Goal: Information Seeking & Learning: Learn about a topic

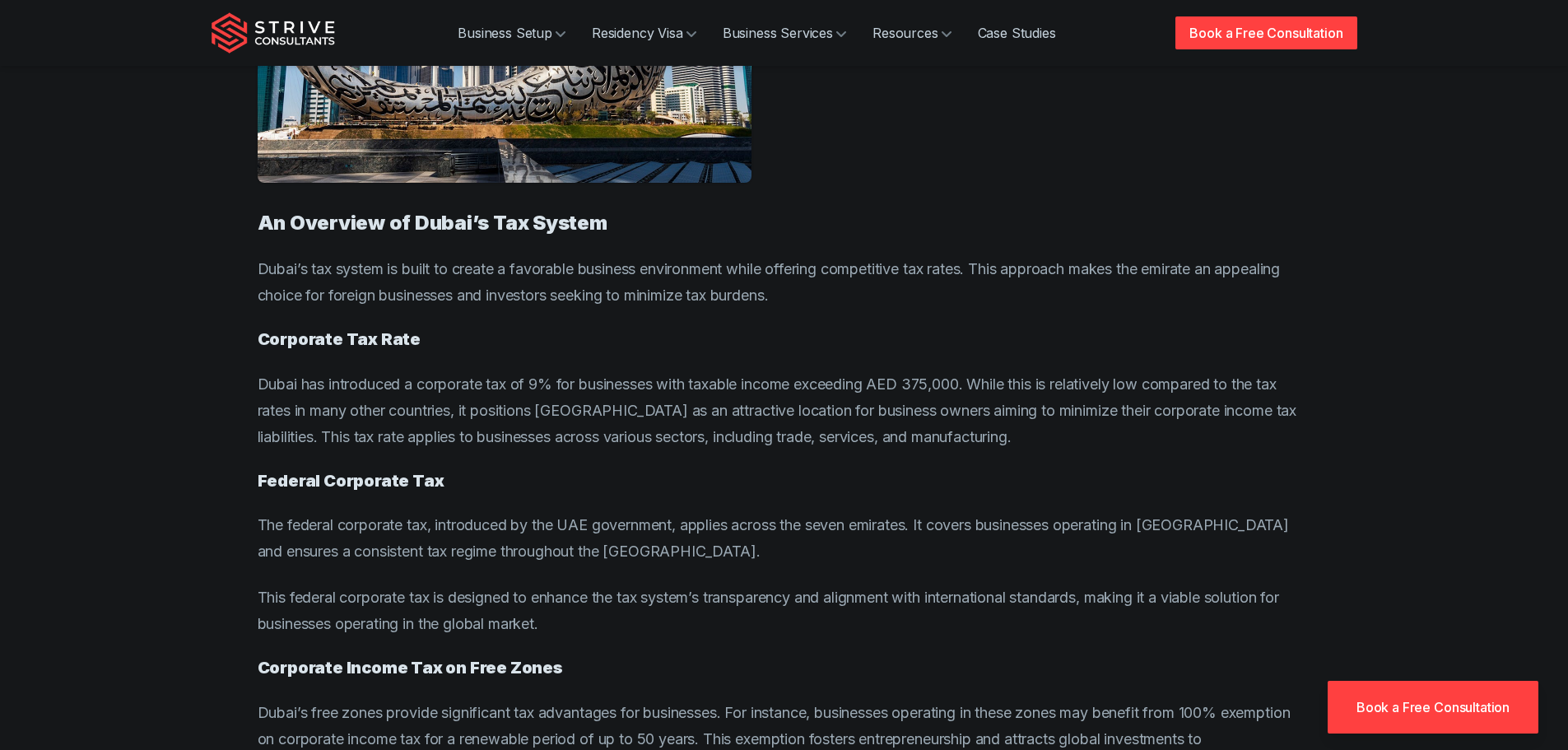
scroll to position [1068, 0]
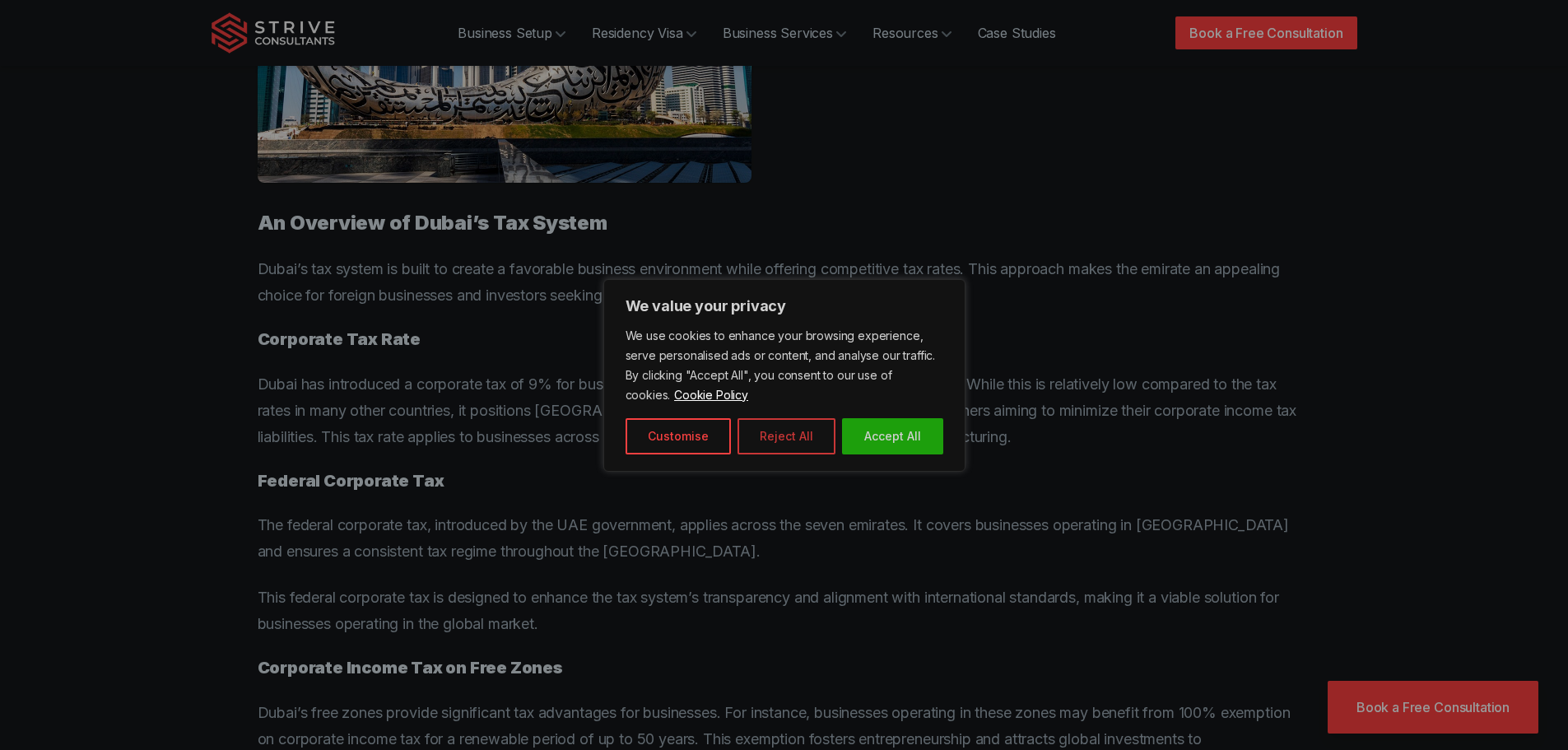
click at [780, 437] on button "Reject All" at bounding box center [786, 436] width 98 height 36
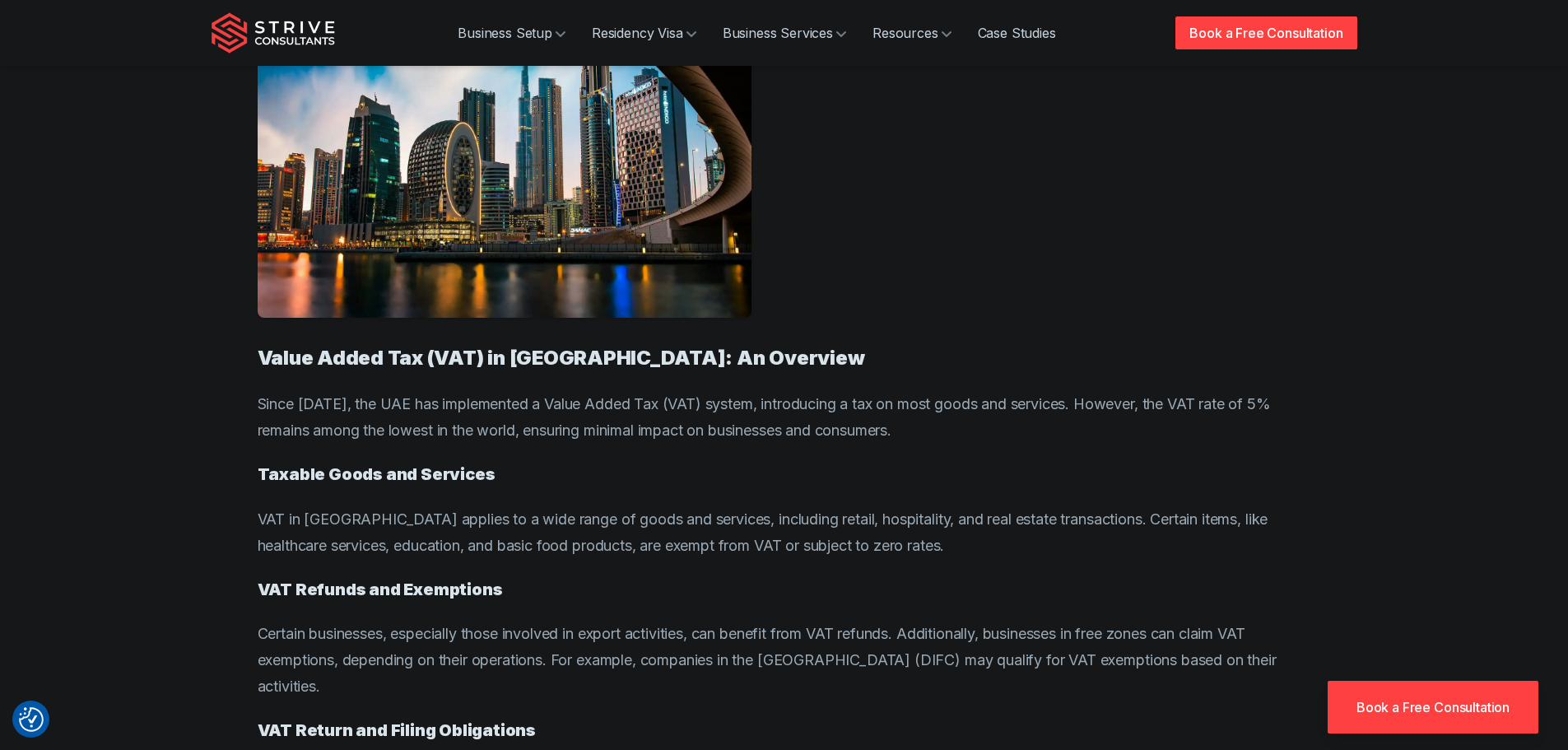
scroll to position [1892, 0]
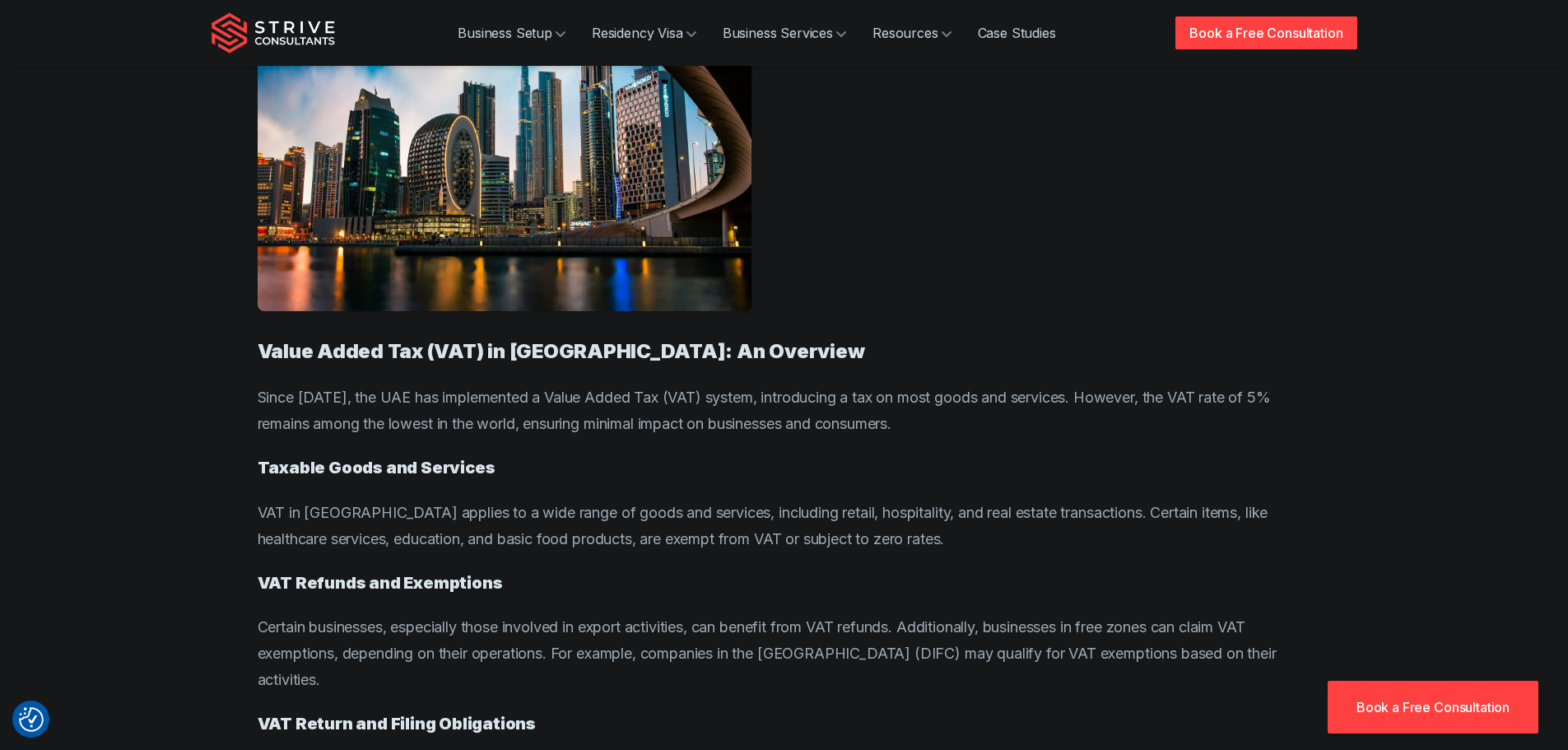
drag, startPoint x: 438, startPoint y: 407, endPoint x: 968, endPoint y: 428, distance: 530.4
click at [968, 428] on p "Since [DATE], the UAE has implemented a Value Added Tax (VAT) system, introduci…" at bounding box center [784, 410] width 1053 height 53
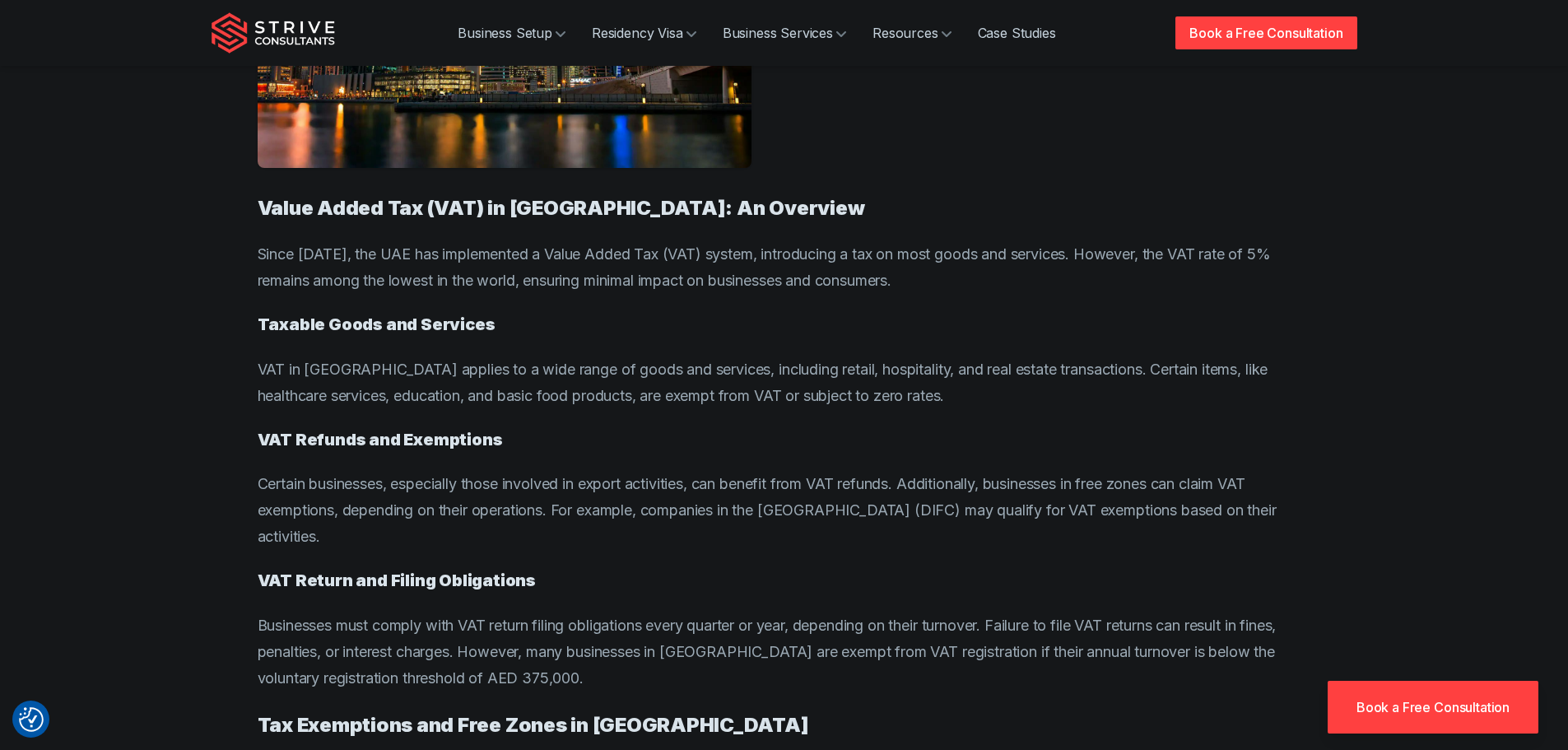
scroll to position [2056, 0]
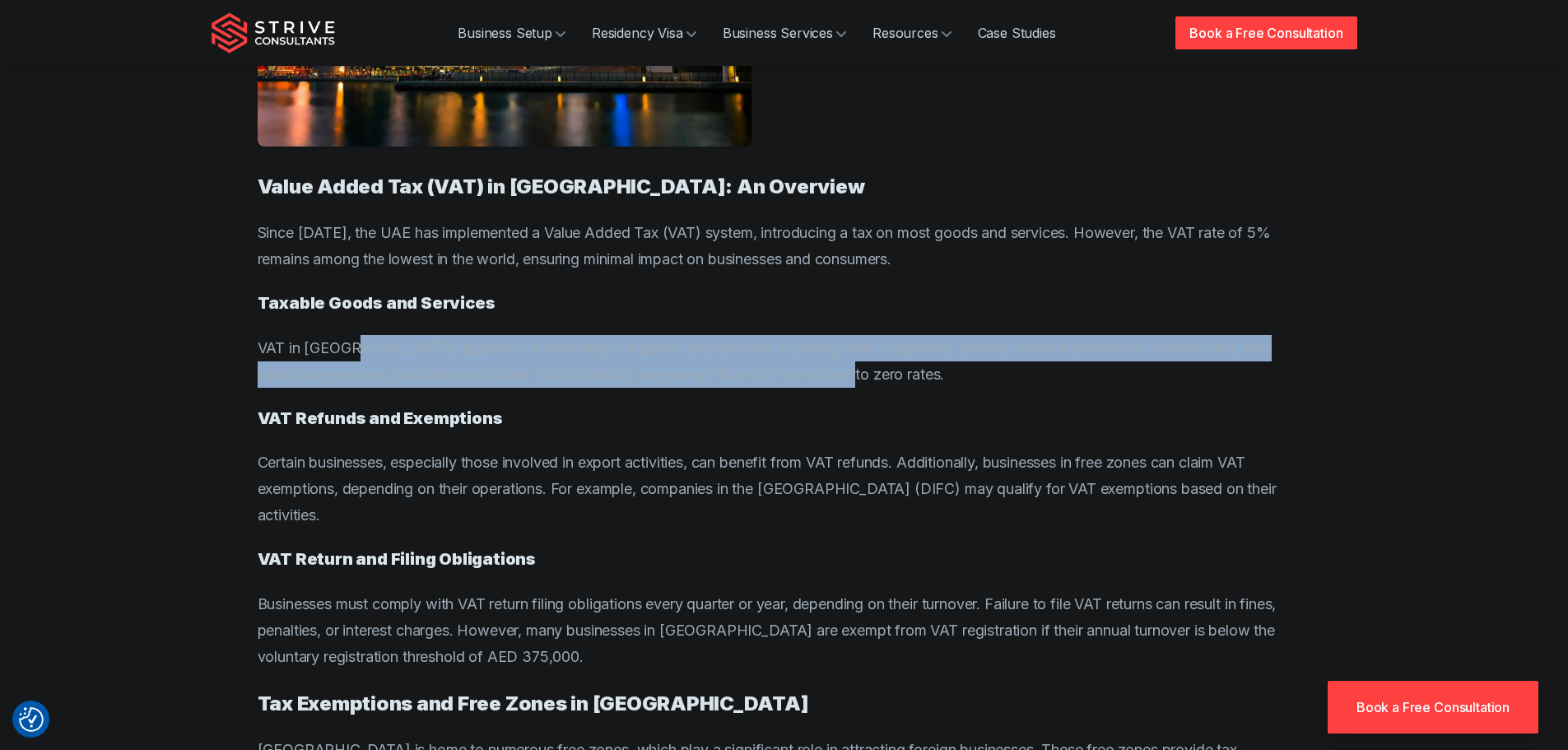
drag, startPoint x: 349, startPoint y: 358, endPoint x: 873, endPoint y: 377, distance: 524.3
click at [873, 377] on p "VAT in [GEOGRAPHIC_DATA] applies to a wide range of goods and services, includi…" at bounding box center [784, 361] width 1053 height 53
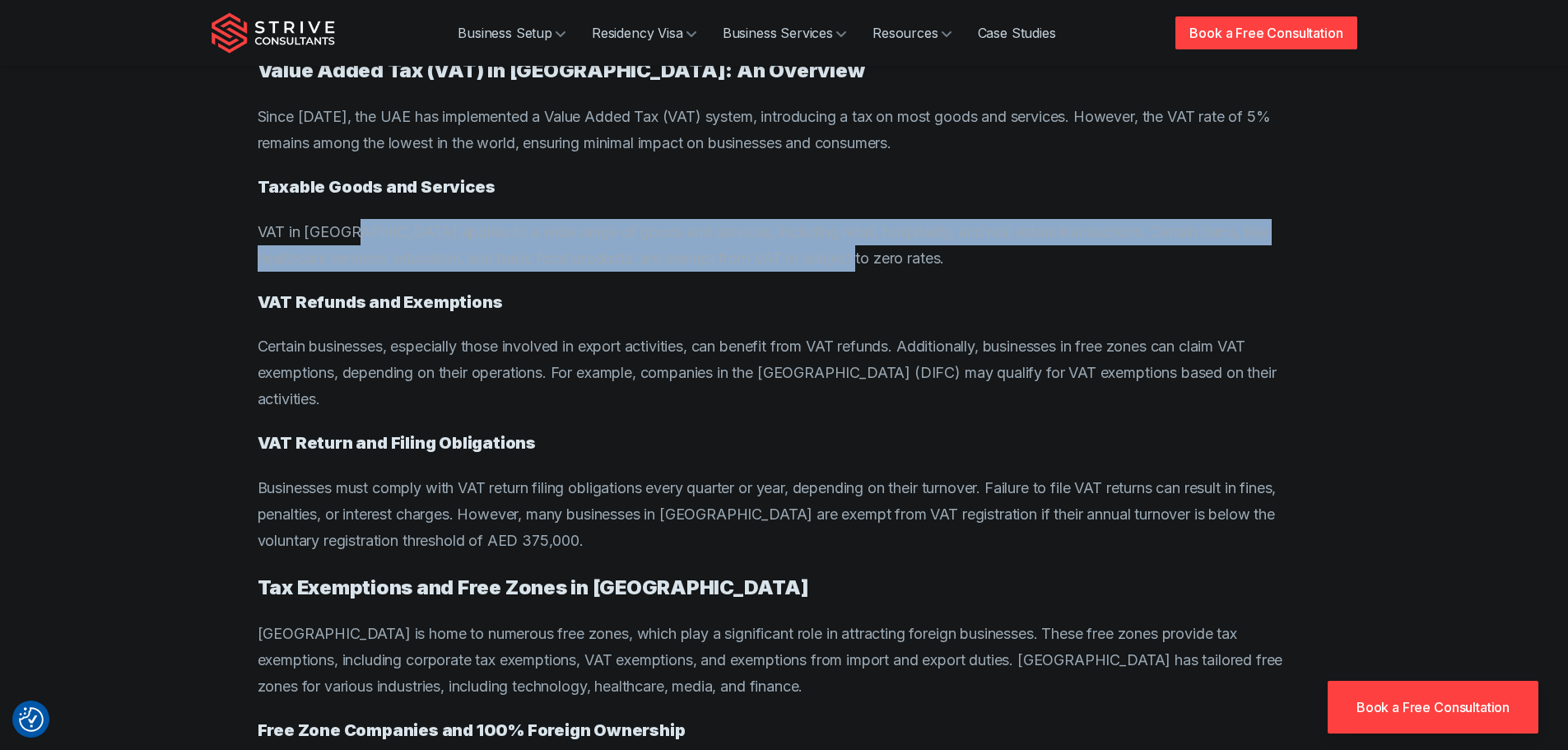
scroll to position [2220, 0]
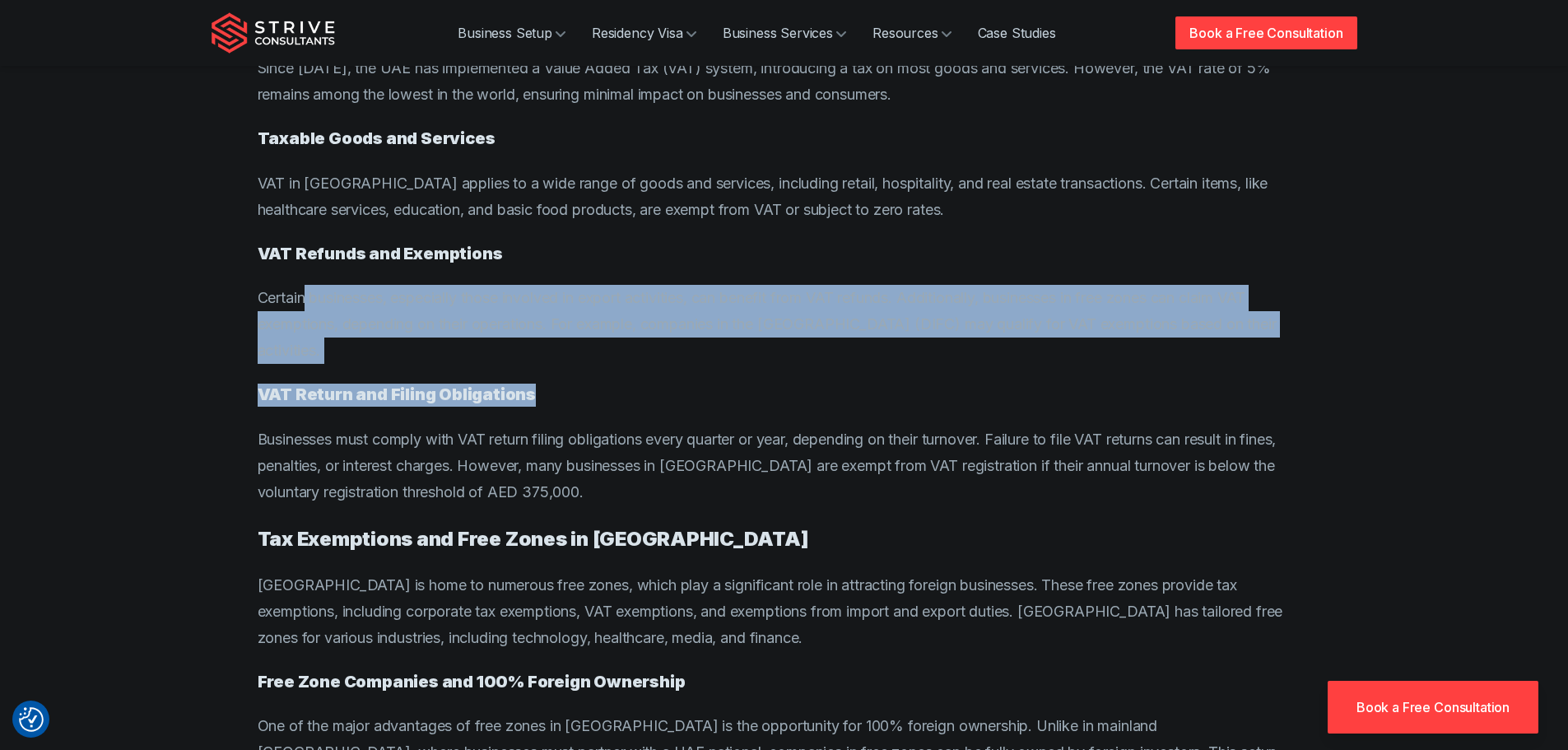
drag, startPoint x: 306, startPoint y: 288, endPoint x: 544, endPoint y: 375, distance: 253.4
click at [544, 375] on article "Blog / Tax Dubai’s Tax Landscape: Unveiling the Benefits for Businesses and Ent…" at bounding box center [784, 670] width 1053 height 5519
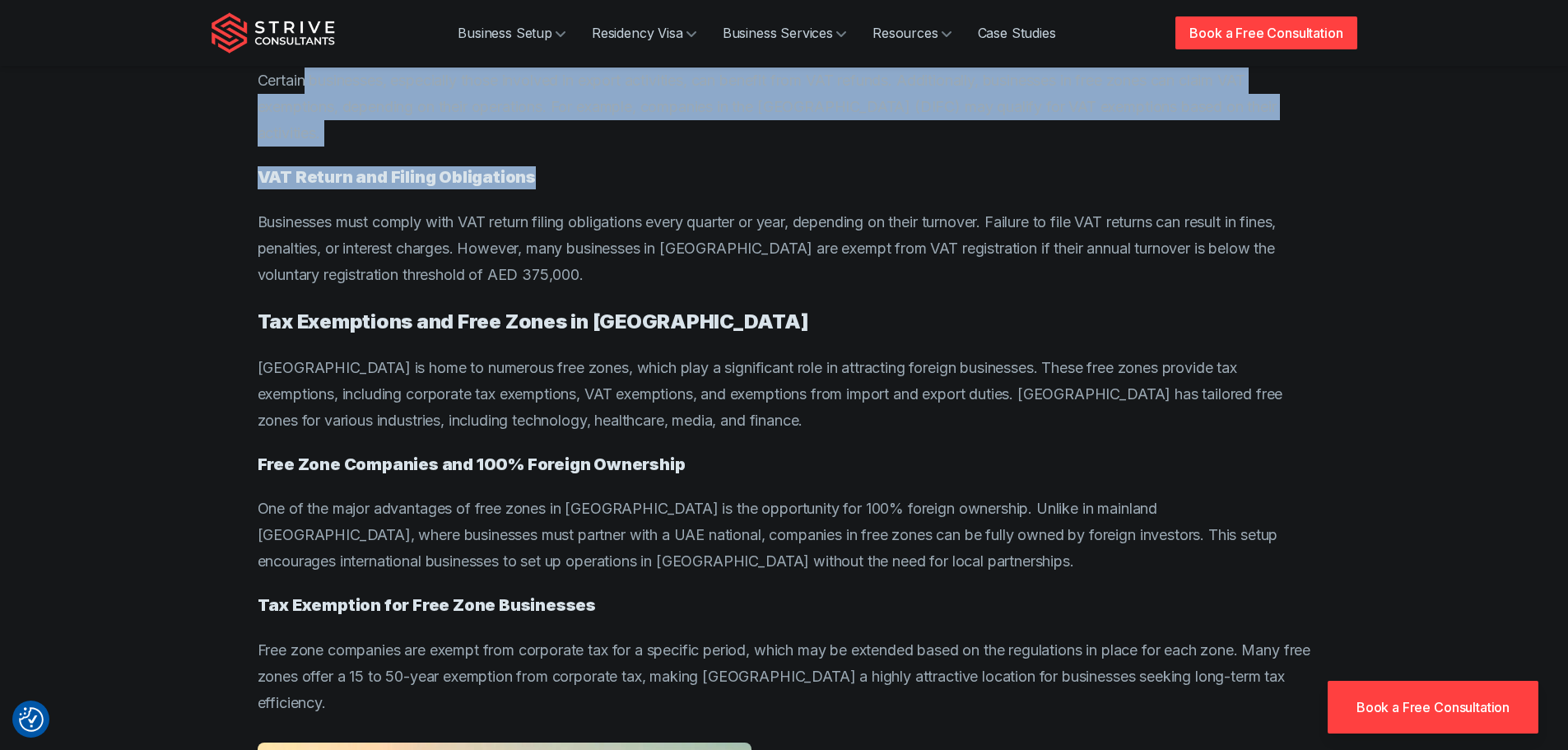
scroll to position [2467, 0]
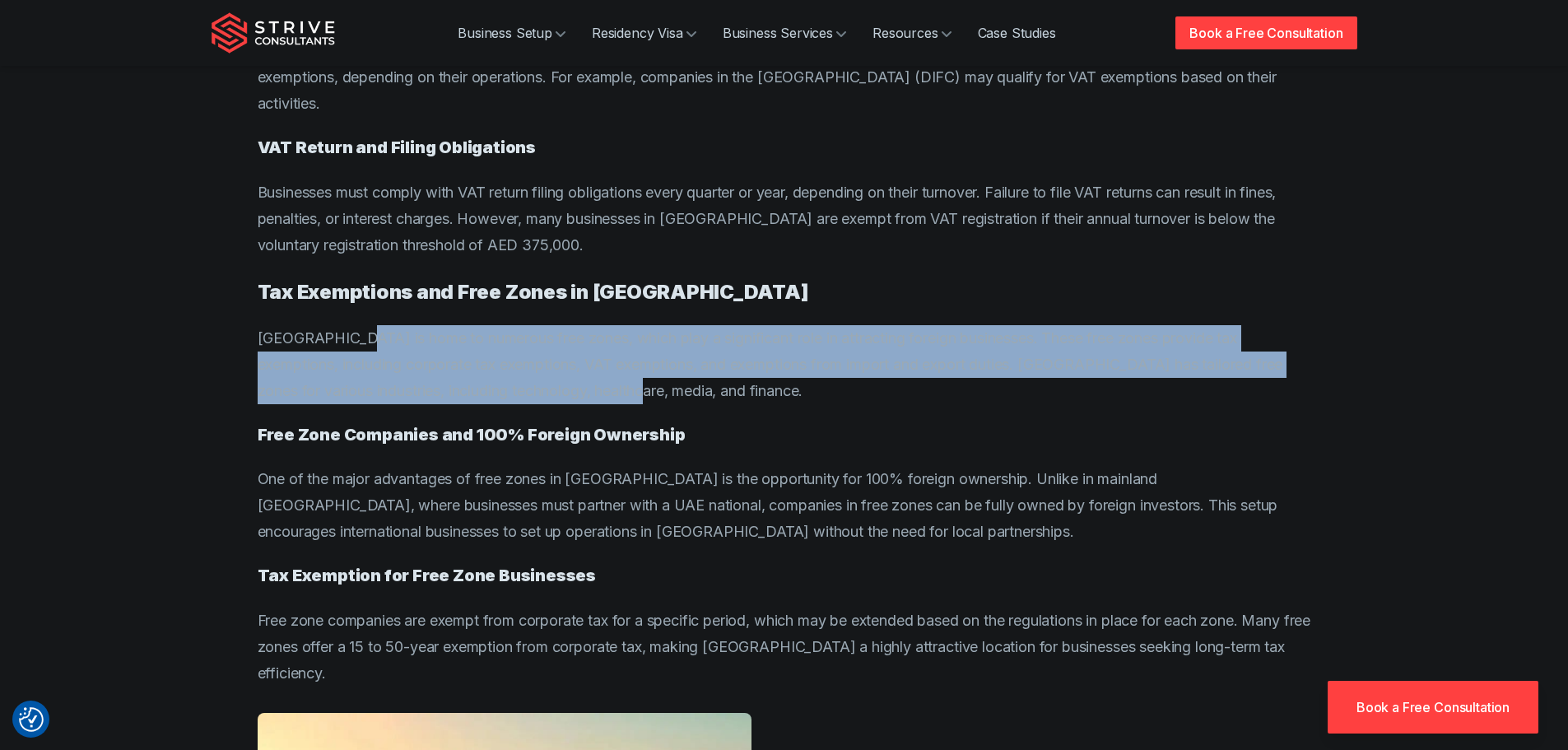
drag, startPoint x: 357, startPoint y: 337, endPoint x: 571, endPoint y: 391, distance: 220.7
click at [571, 391] on p "[GEOGRAPHIC_DATA] is home to numerous free zones, which play a significant role…" at bounding box center [784, 365] width 1053 height 79
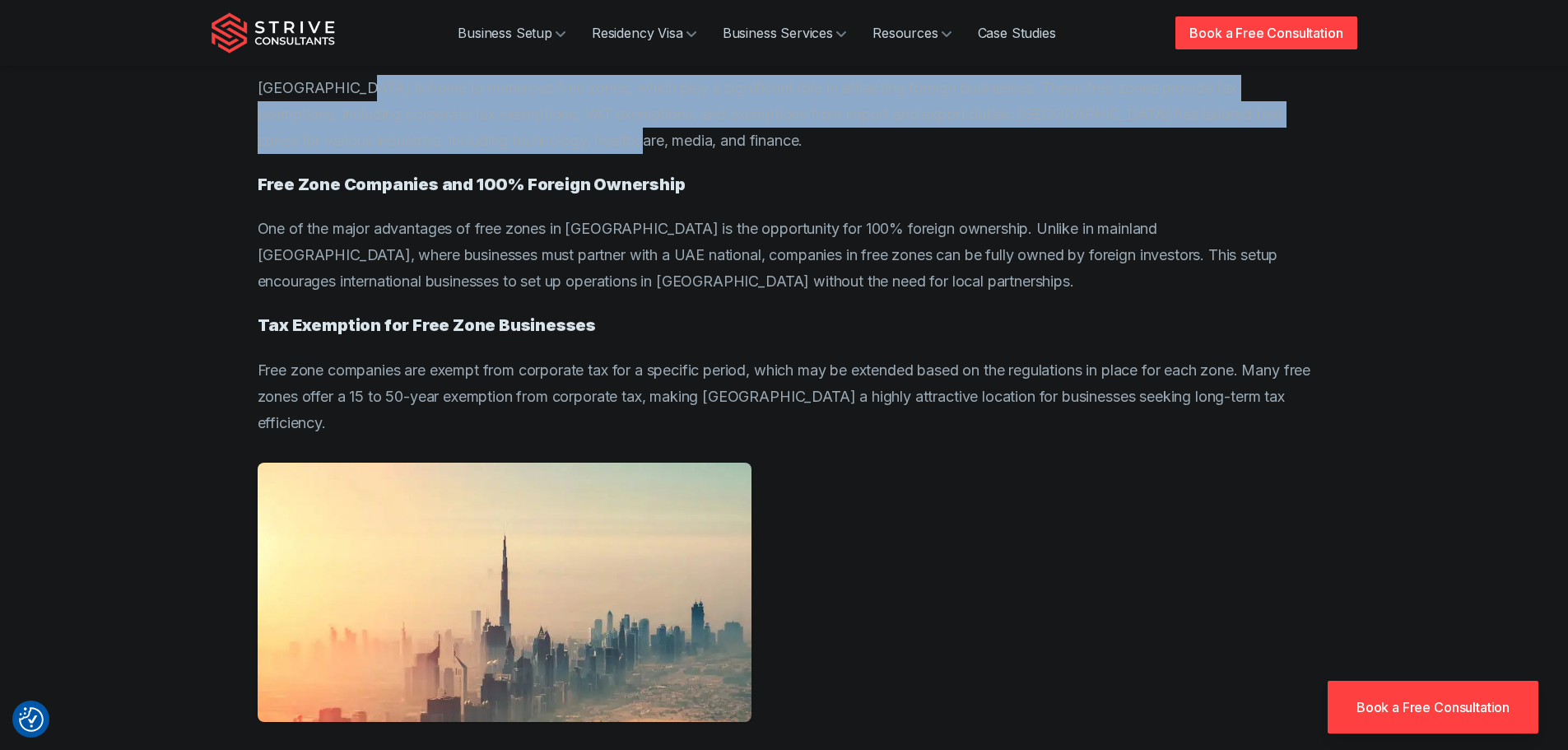
scroll to position [2714, 0]
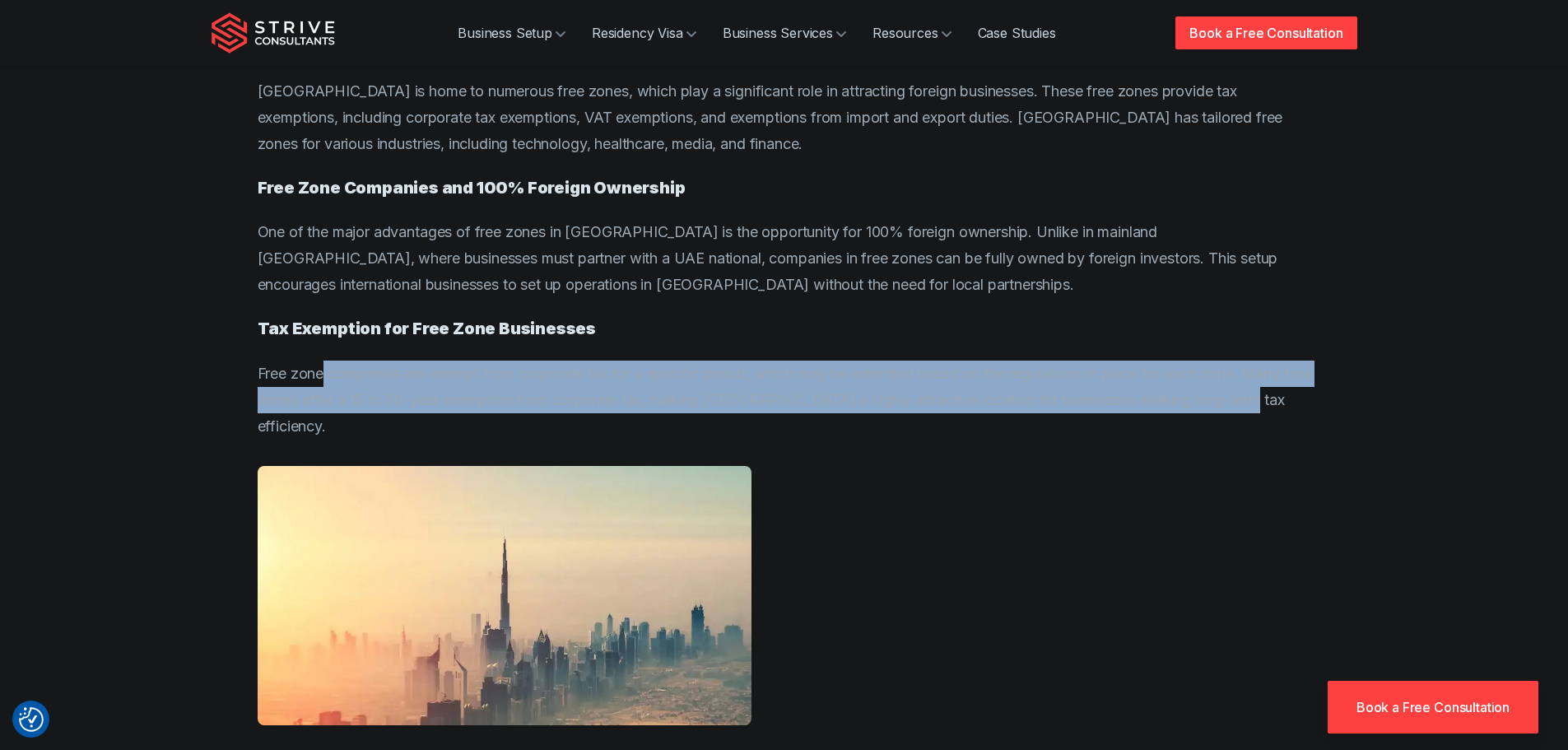
drag, startPoint x: 326, startPoint y: 379, endPoint x: 1275, endPoint y: 399, distance: 949.2
click at [1275, 399] on p "Free zone companies are exempt from corporate tax for a specific period, which …" at bounding box center [784, 400] width 1053 height 79
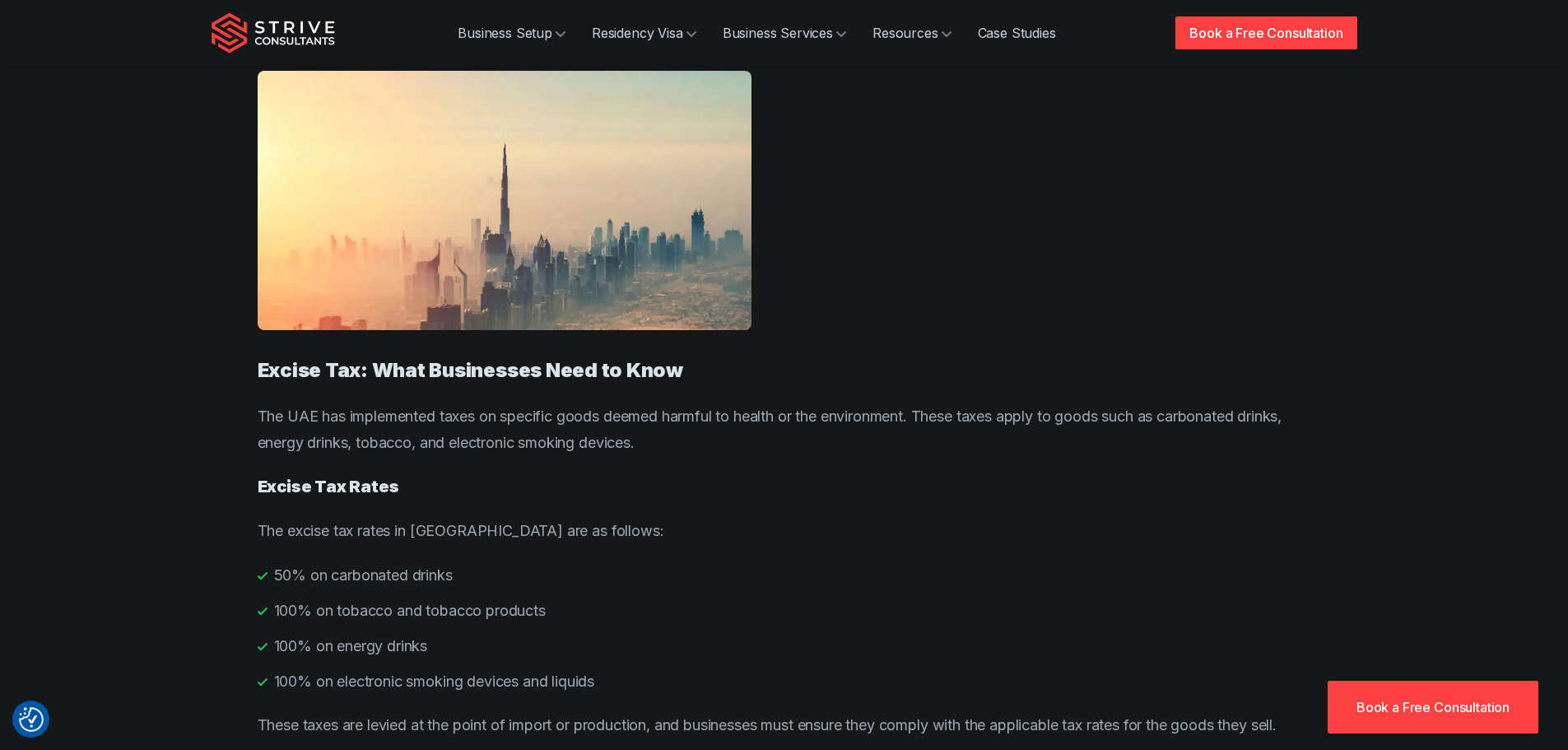
scroll to position [3208, 0]
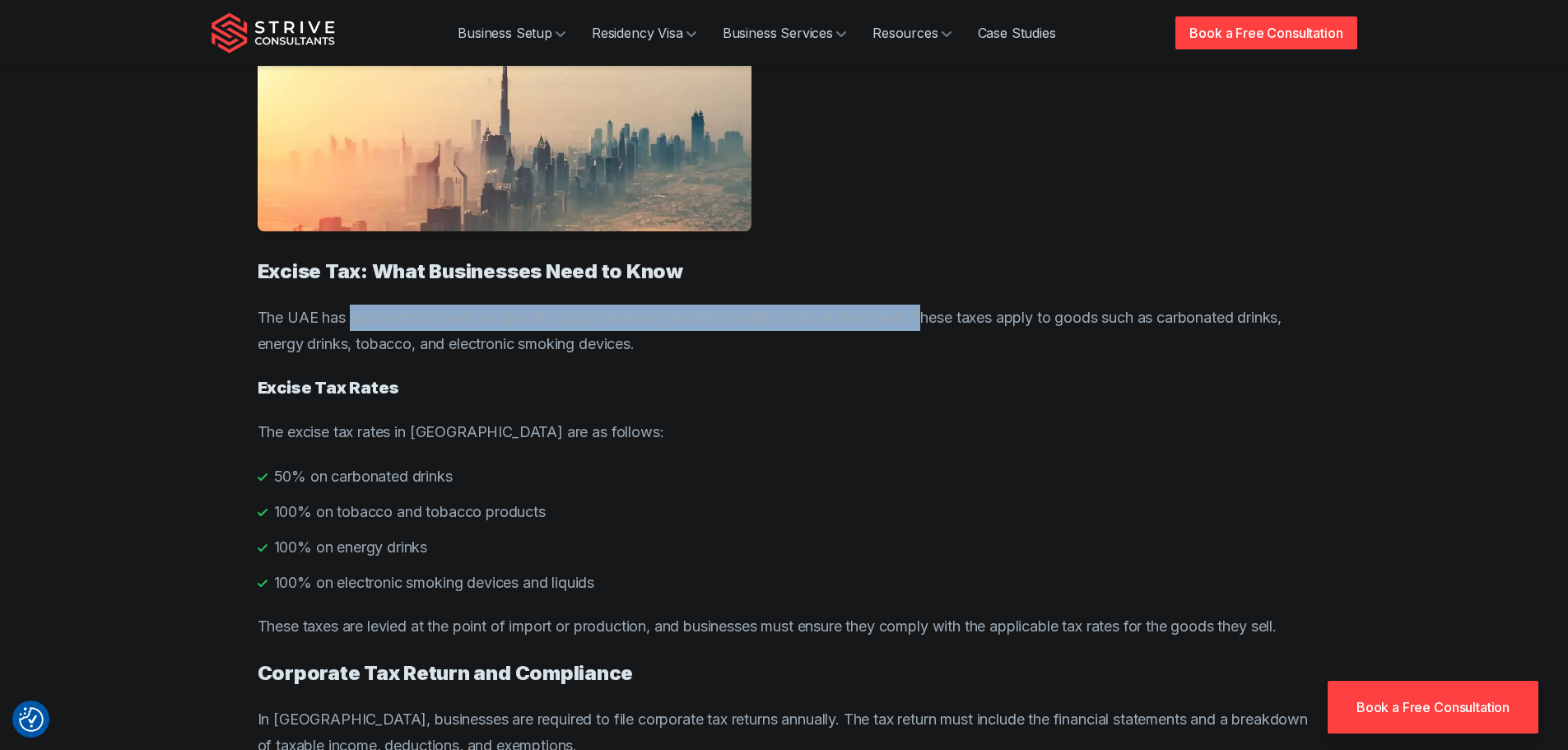
drag, startPoint x: 362, startPoint y: 300, endPoint x: 936, endPoint y: 302, distance: 574.0
click at [936, 304] on p "The UAE has implemented taxes on specific goods deemed harmful to health or the…" at bounding box center [784, 331] width 1053 height 53
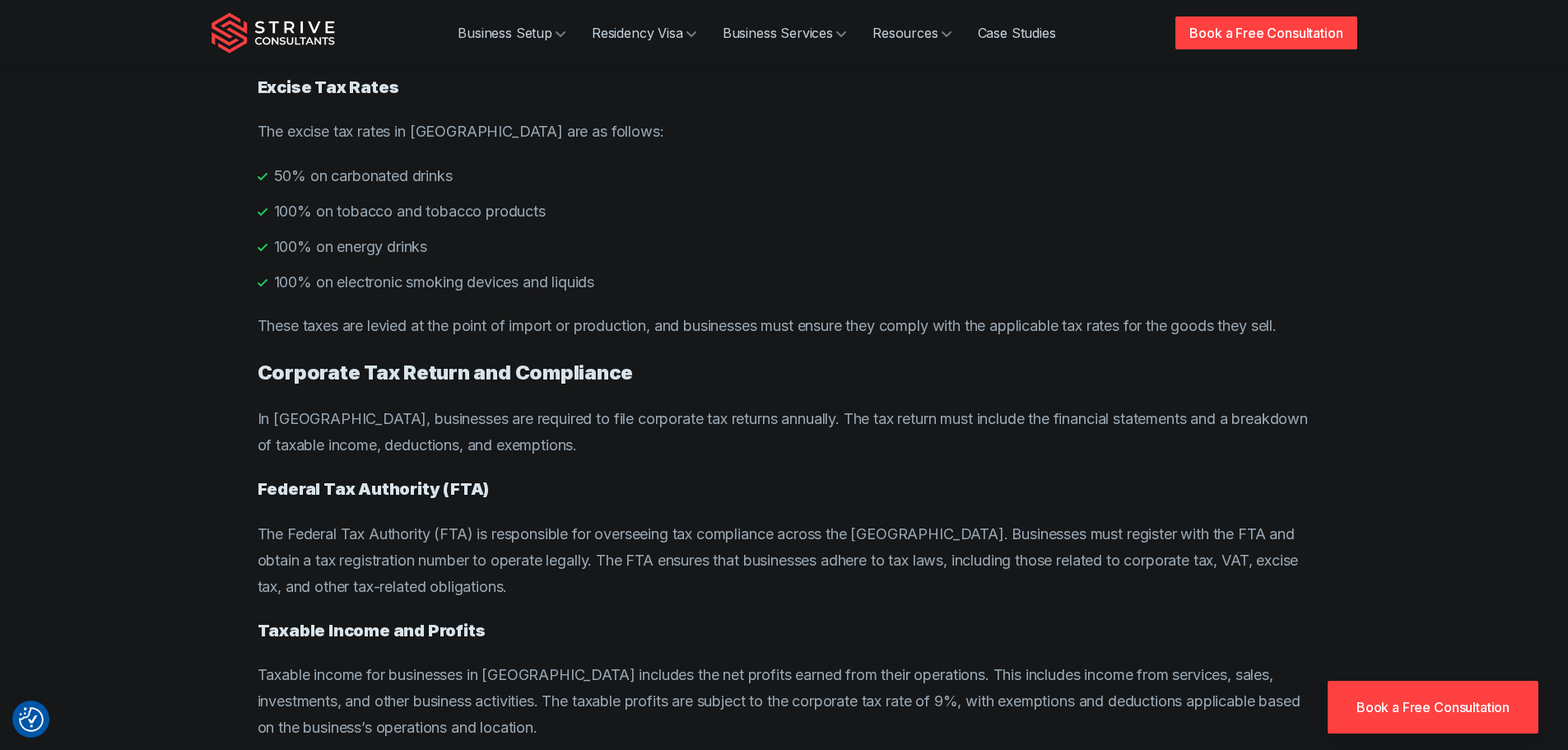
scroll to position [3537, 0]
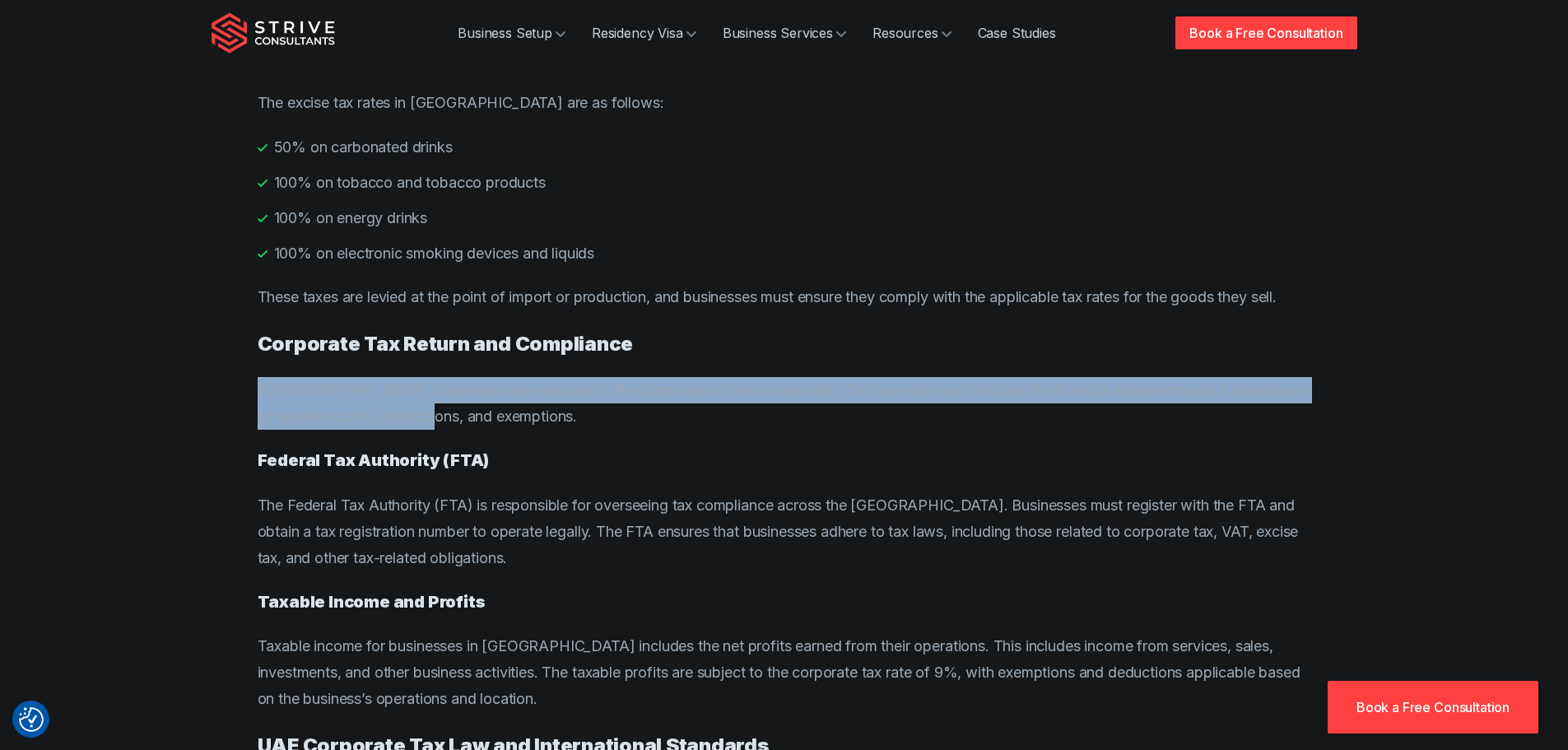
drag, startPoint x: 241, startPoint y: 373, endPoint x: 457, endPoint y: 385, distance: 216.3
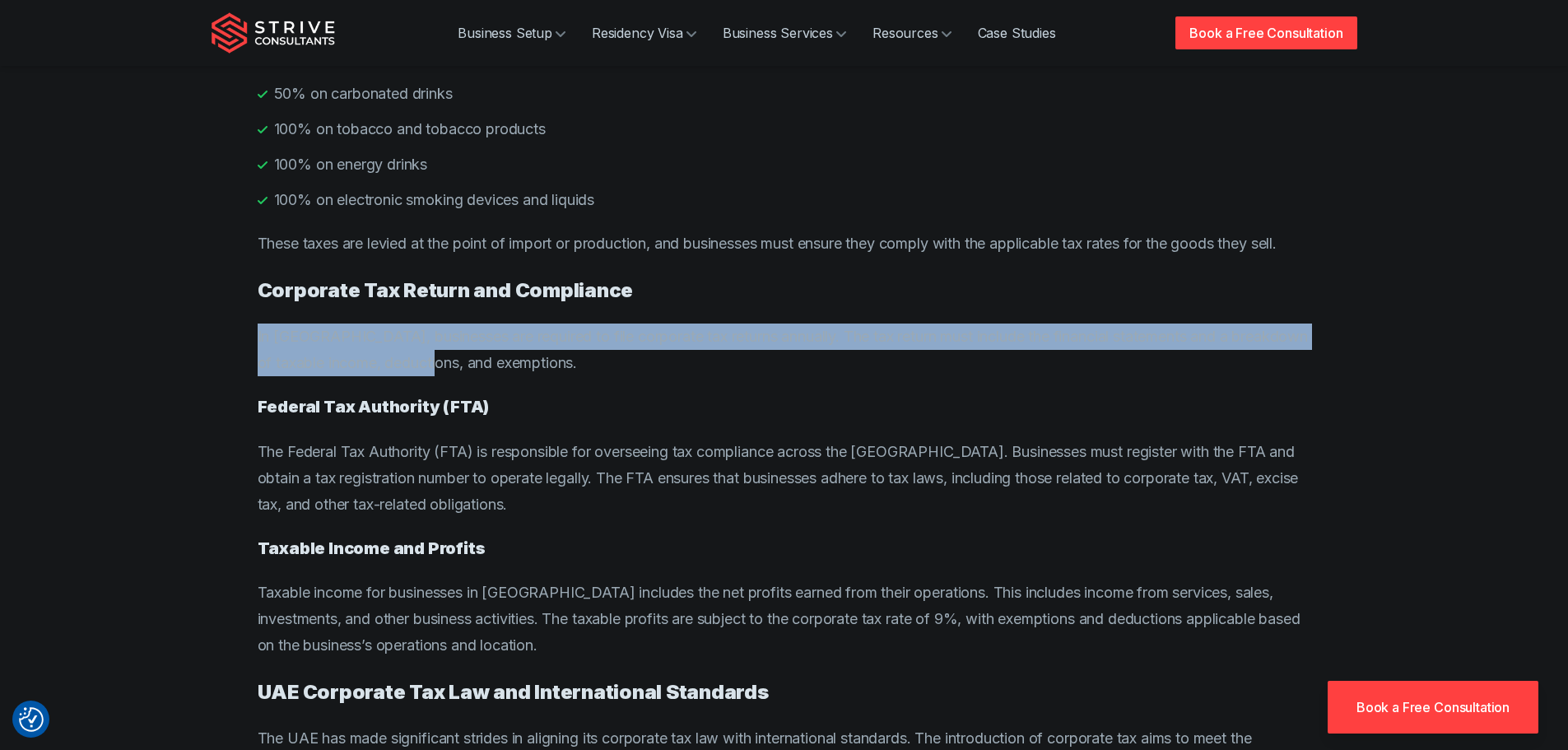
scroll to position [3620, 0]
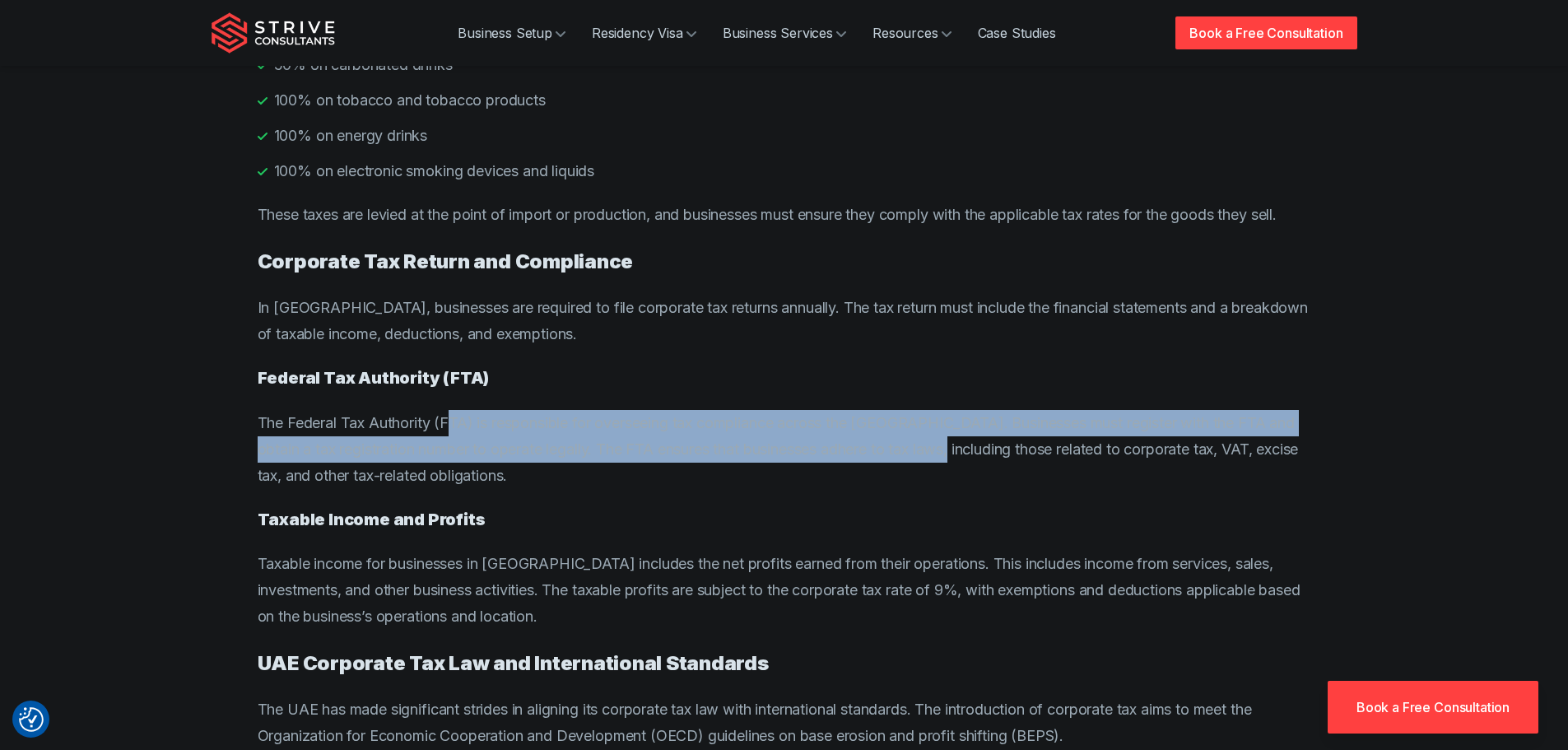
drag, startPoint x: 454, startPoint y: 399, endPoint x: 979, endPoint y: 410, distance: 525.1
click at [979, 410] on p "The Federal Tax Authority (FTA) is responsible for overseeing tax compliance ac…" at bounding box center [784, 449] width 1053 height 79
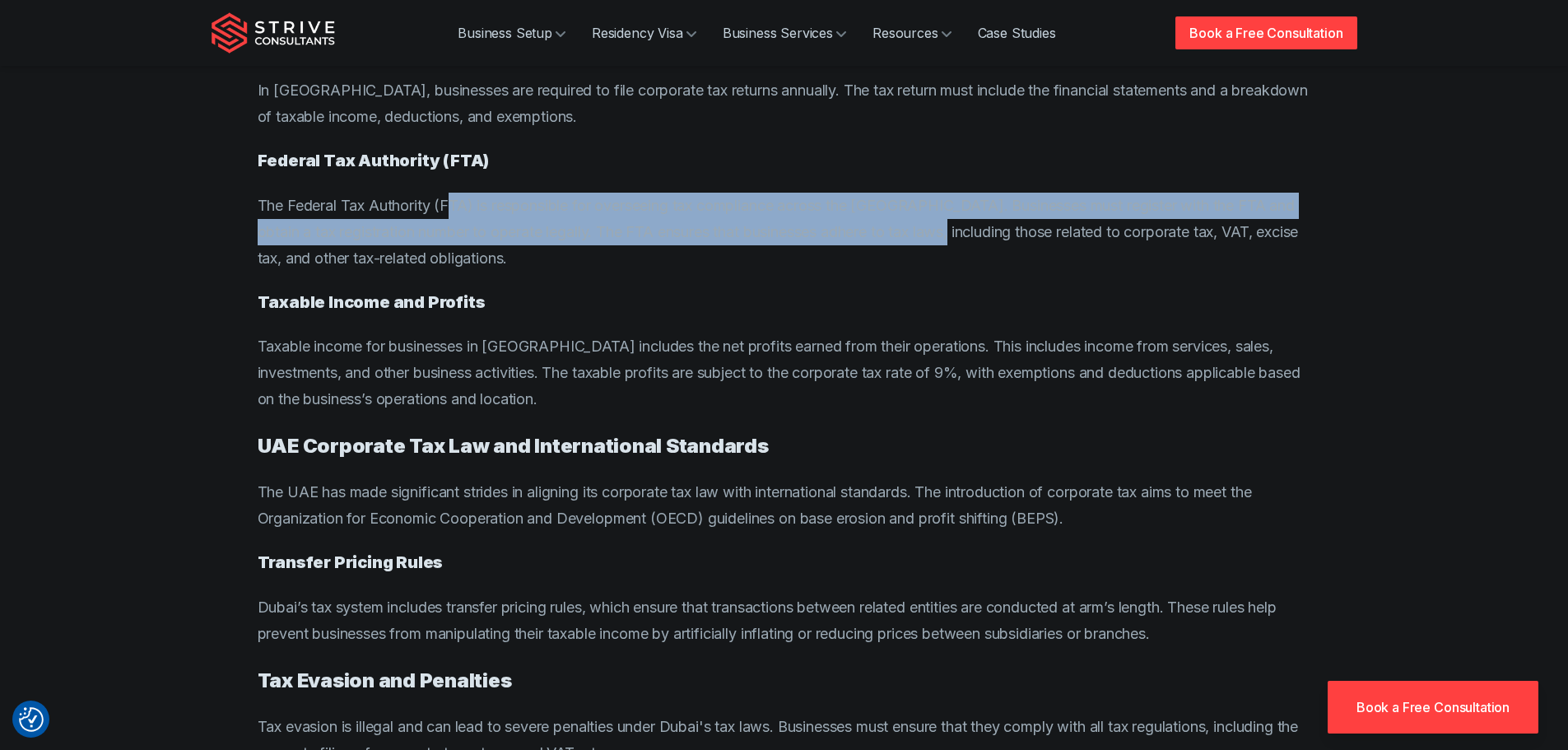
scroll to position [3867, 0]
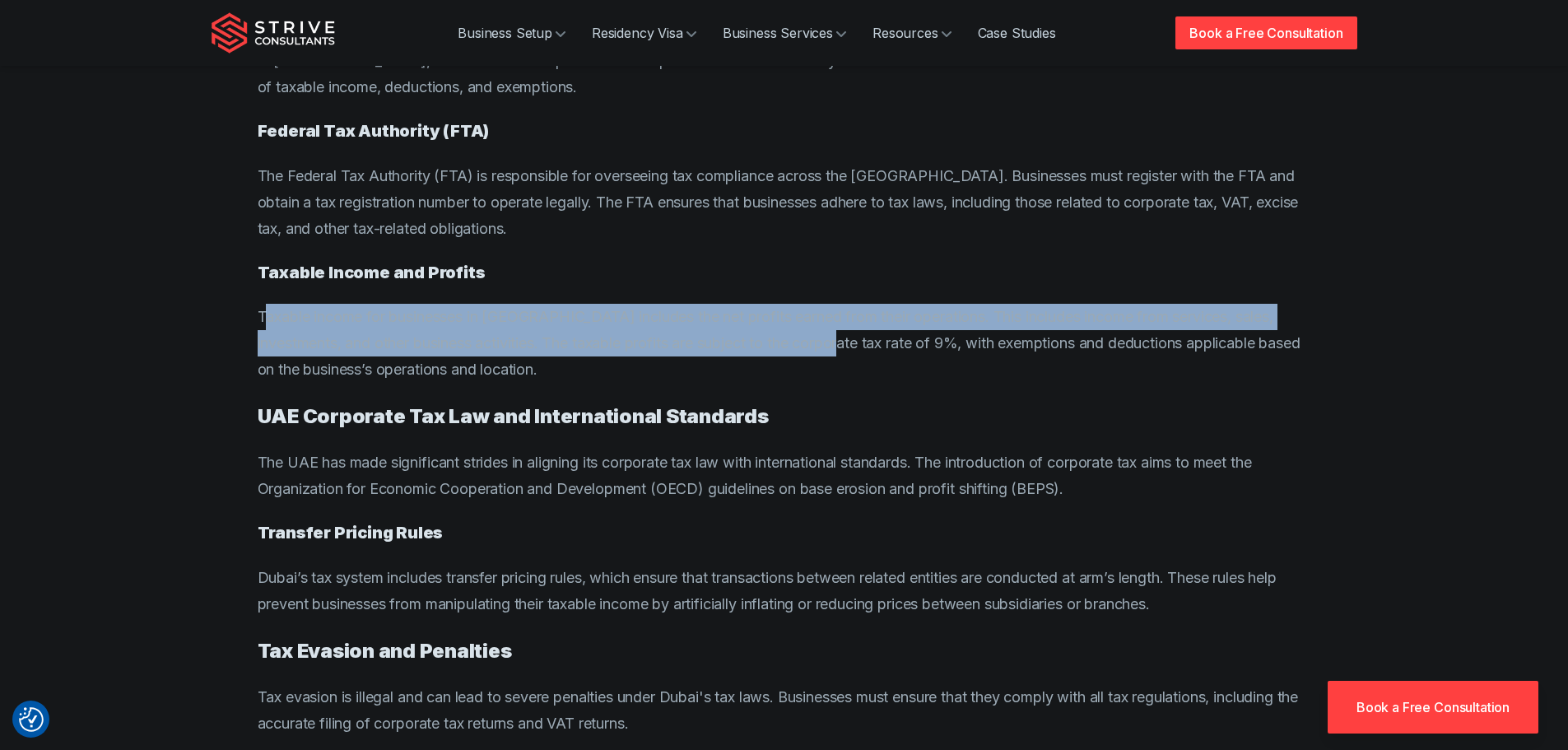
drag, startPoint x: 328, startPoint y: 299, endPoint x: 841, endPoint y: 306, distance: 513.0
click at [841, 306] on p "Taxable income for businesses in [GEOGRAPHIC_DATA] includes the net profits ear…" at bounding box center [784, 343] width 1053 height 79
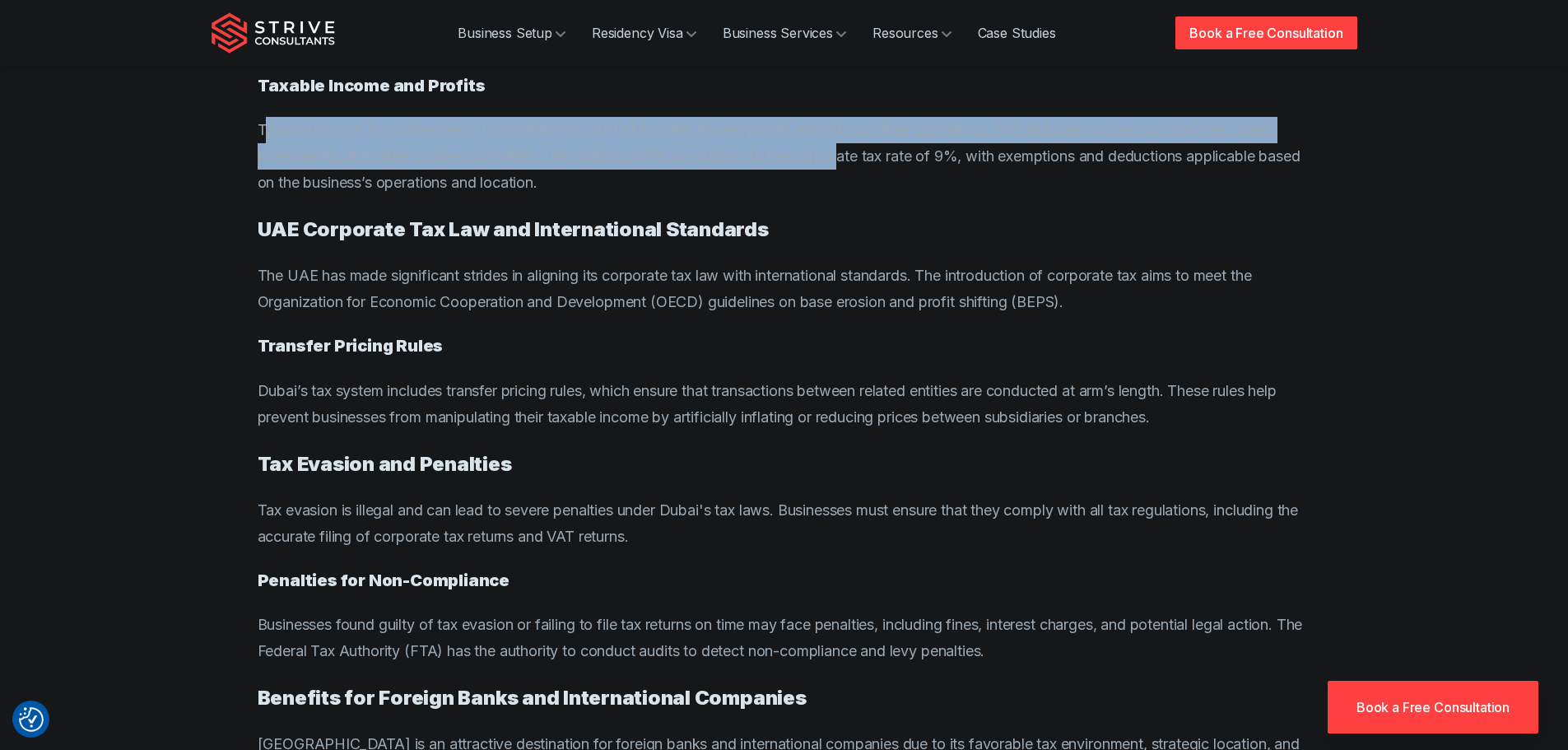
scroll to position [4196, 0]
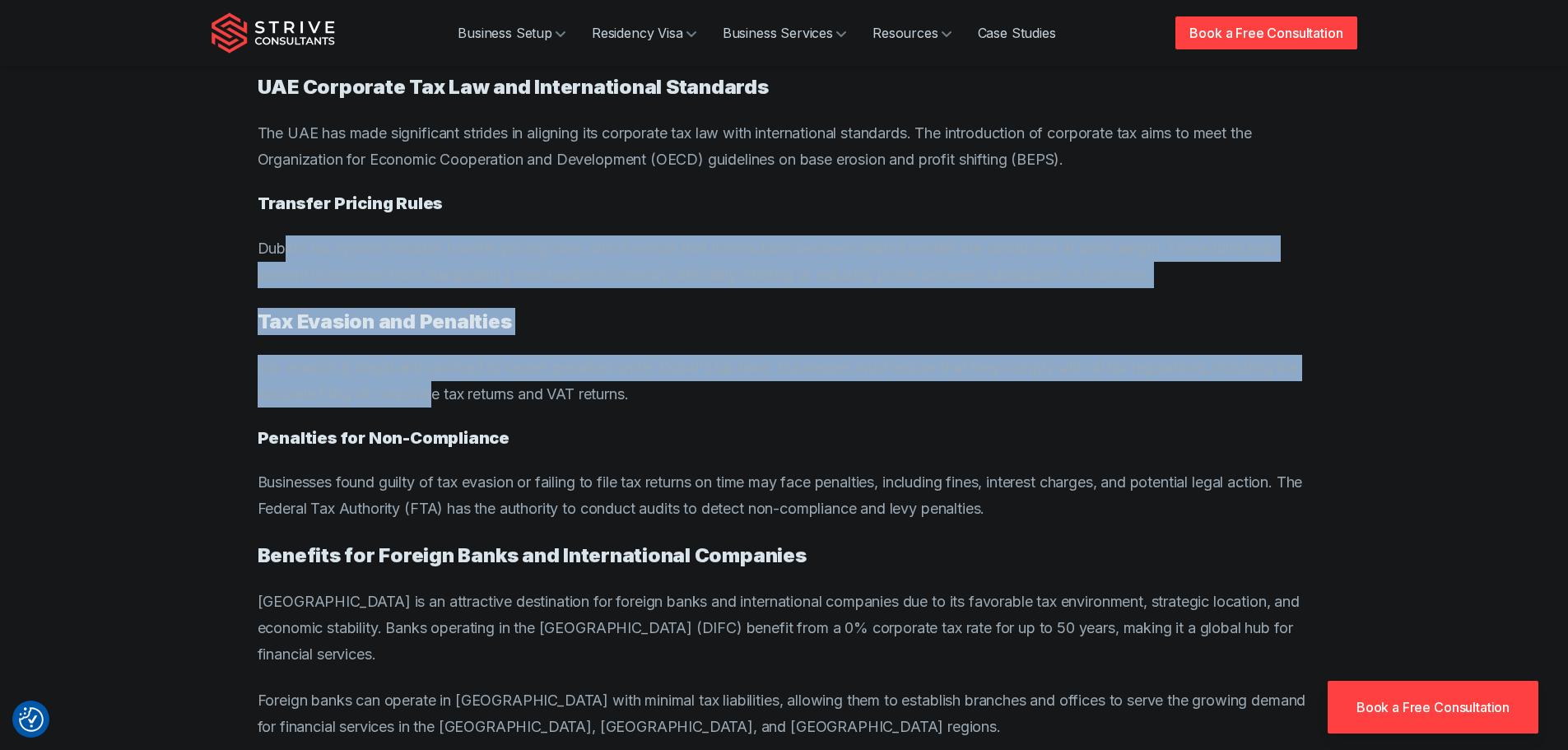
drag, startPoint x: 282, startPoint y: 216, endPoint x: 462, endPoint y: 374, distance: 239.5
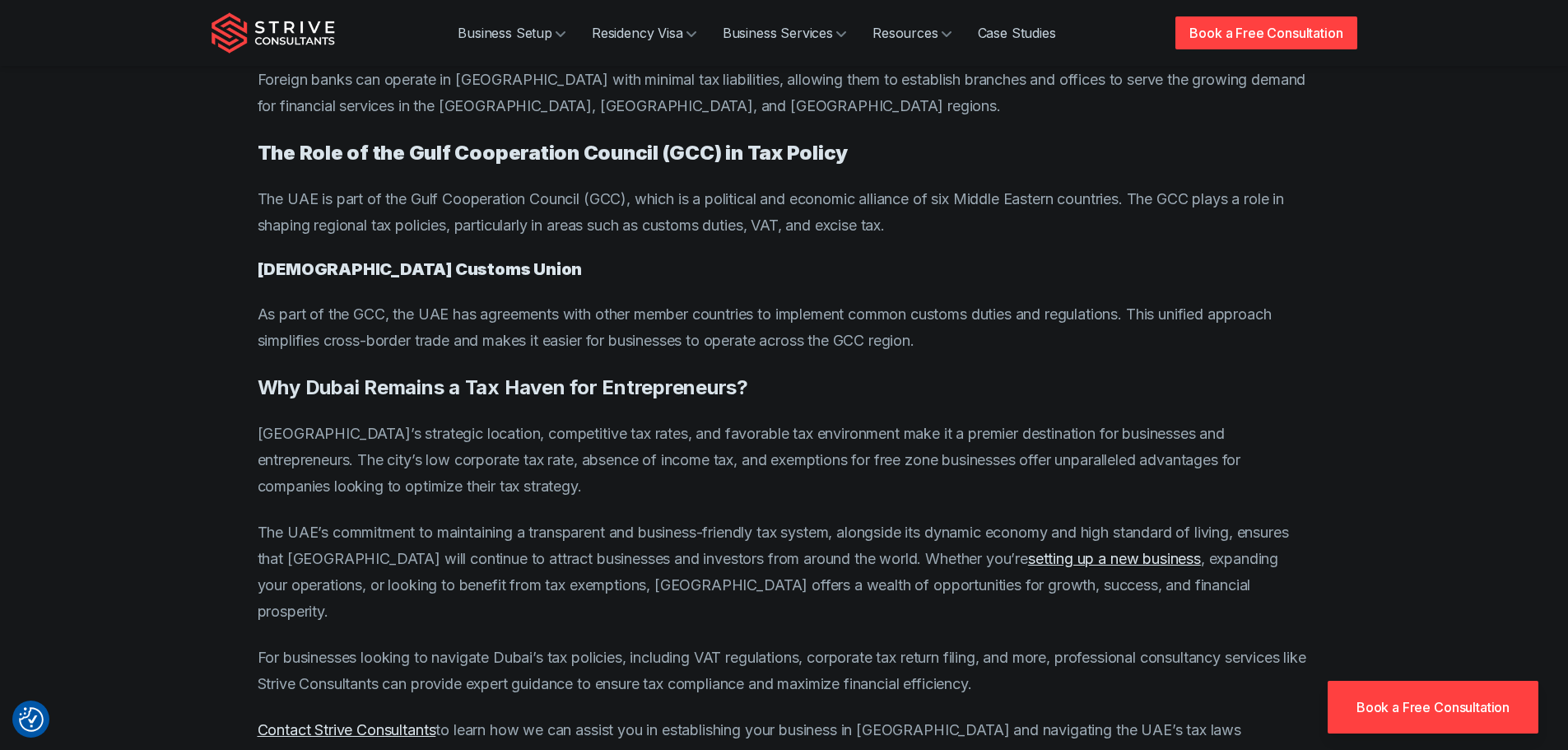
scroll to position [5019, 0]
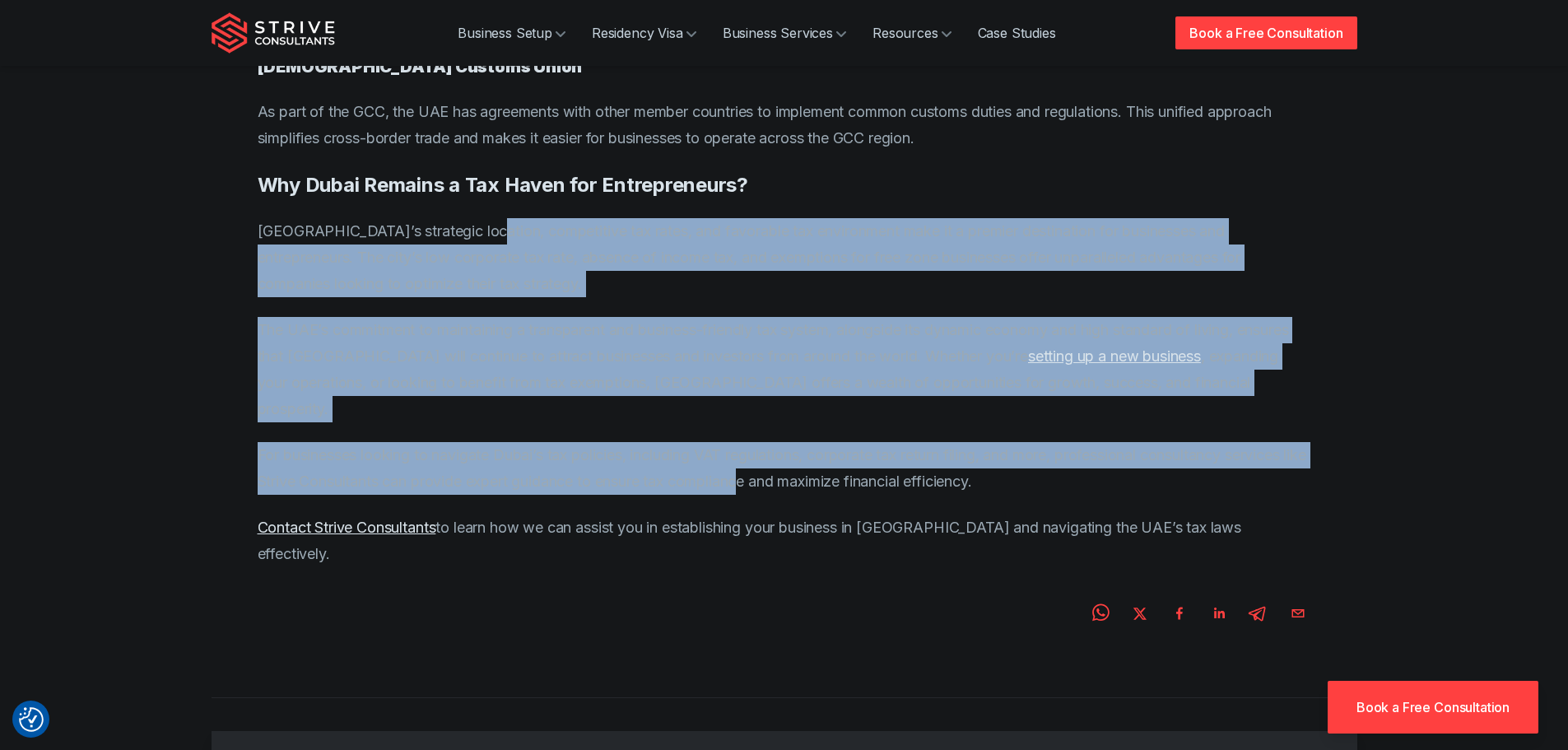
drag, startPoint x: 507, startPoint y: 194, endPoint x: 836, endPoint y: 436, distance: 408.4
